Goal: Transaction & Acquisition: Purchase product/service

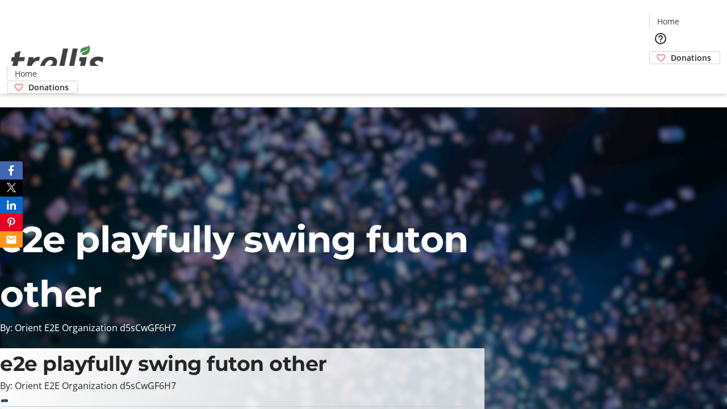
click at [671, 52] on span "Donations" at bounding box center [691, 58] width 40 height 12
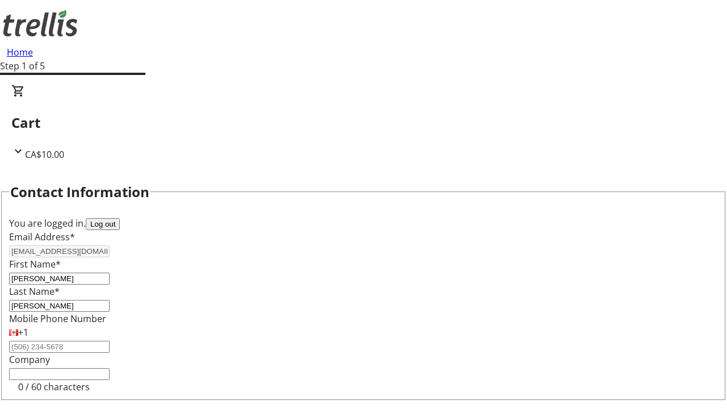
select select "BC"
select select "CA"
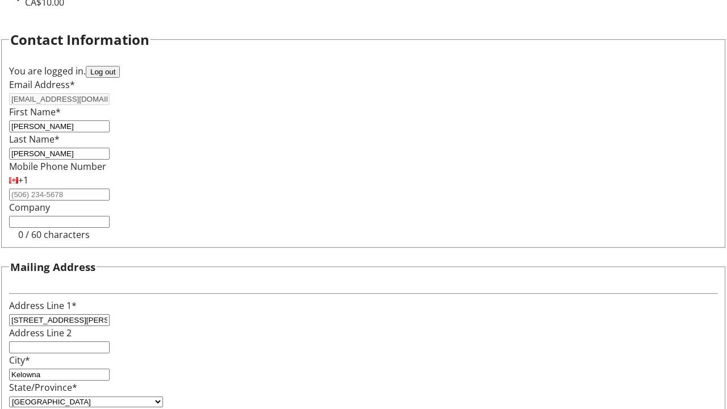
type input "V1Y 0C2"
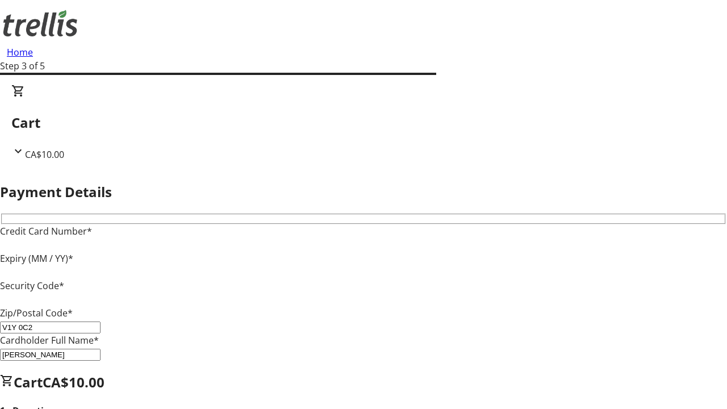
type input "V1Y 0C2"
